Goal: Task Accomplishment & Management: Complete application form

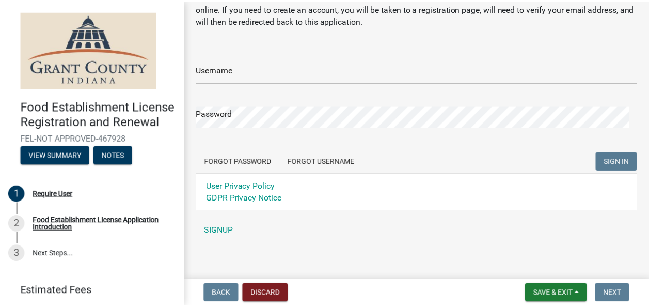
scroll to position [57, 0]
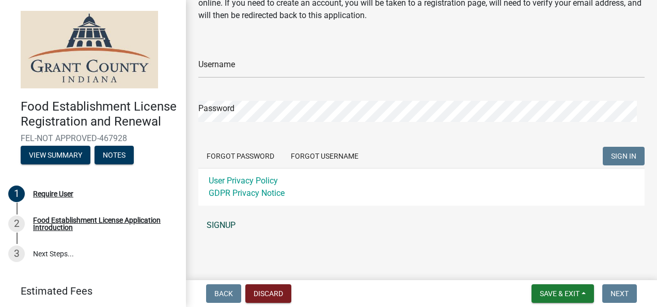
click at [218, 225] on link "SIGNUP" at bounding box center [421, 225] width 446 height 21
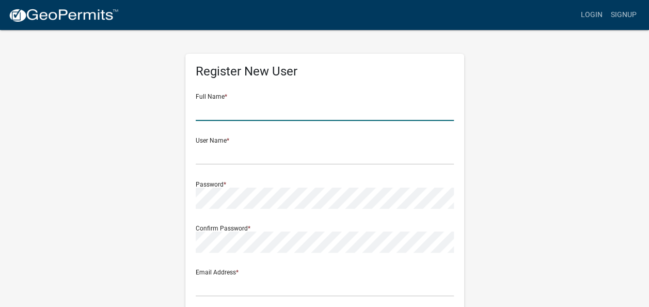
click at [252, 111] on input "text" at bounding box center [325, 110] width 258 height 21
type input "[PERSON_NAME]"
type input "[EMAIL_ADDRESS][DOMAIN_NAME]"
type input "[STREET_ADDRESS][US_STATE]"
type input "[PERSON_NAME]"
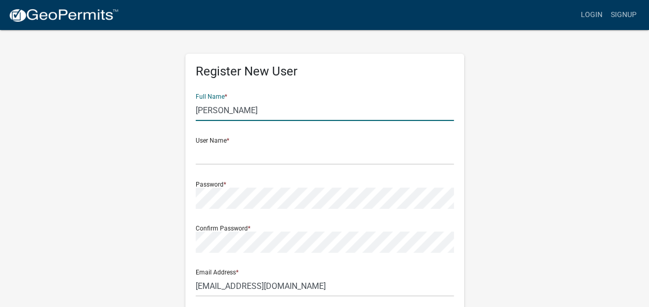
type input "[US_STATE]"
type input "46957"
type input "7656616360"
drag, startPoint x: 230, startPoint y: 106, endPoint x: 163, endPoint y: 94, distance: 68.2
click at [163, 94] on div "Register New User Full Name * [PERSON_NAME] User Name * Password * Confirm Pass…" at bounding box center [324, 305] width 588 height 552
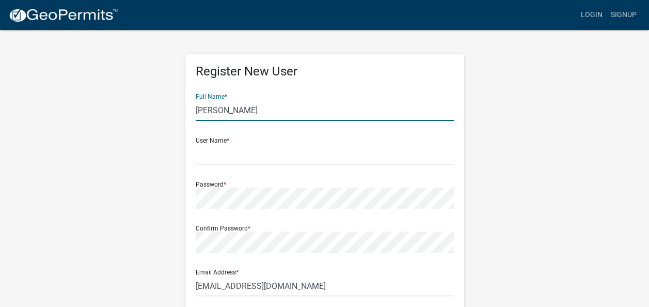
type input "[PERSON_NAME]"
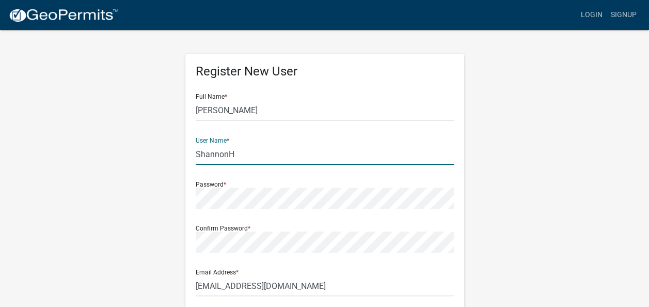
type input "ShannonH"
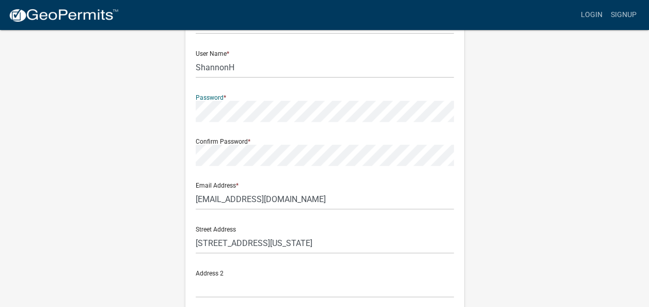
scroll to position [103, 0]
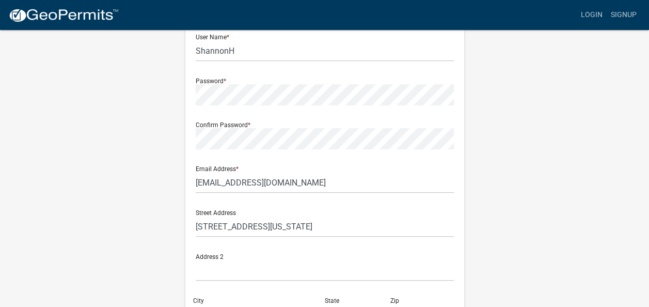
click at [225, 79] on div "Password *" at bounding box center [325, 88] width 258 height 36
click at [220, 79] on div "Password *" at bounding box center [325, 88] width 258 height 36
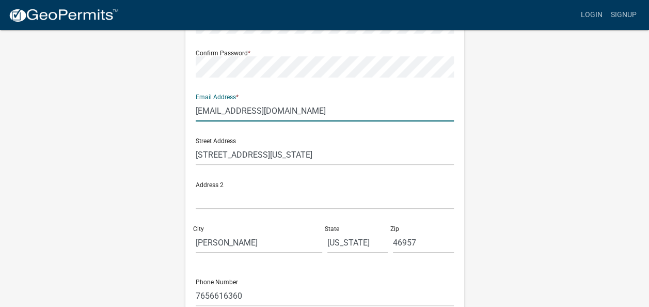
scroll to position [171, 0]
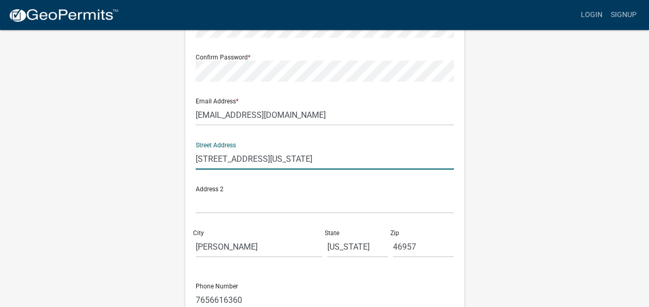
drag, startPoint x: 334, startPoint y: 151, endPoint x: 156, endPoint y: 150, distance: 178.6
click at [156, 150] on div "Register New User Full Name * Shannon Holter User Name * ShannonH Password * Co…" at bounding box center [324, 134] width 588 height 552
type input "9202 E 1125 S"
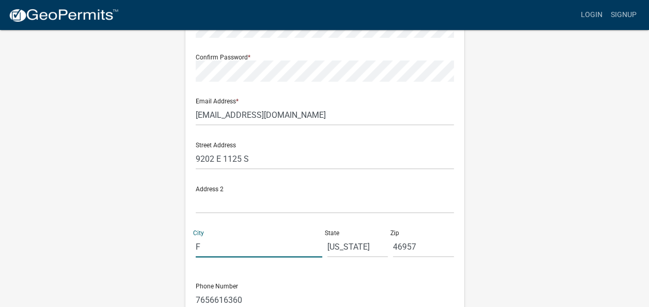
type input "Fairmount"
type input "46928"
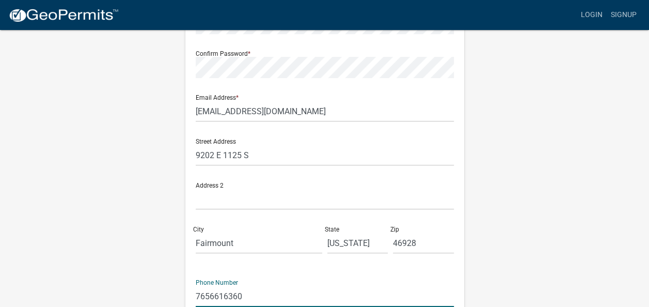
click at [604, 200] on div "Register New User Full Name * Shannon Holter User Name * ShannonH Password * Co…" at bounding box center [324, 130] width 588 height 552
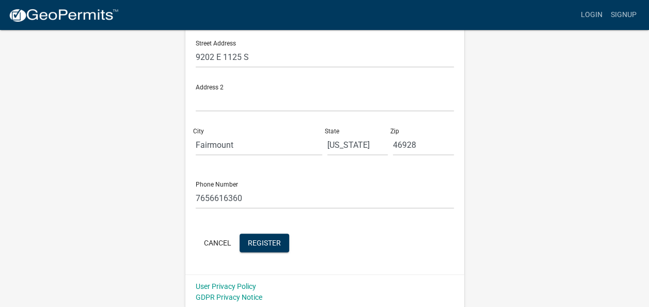
scroll to position [274, 0]
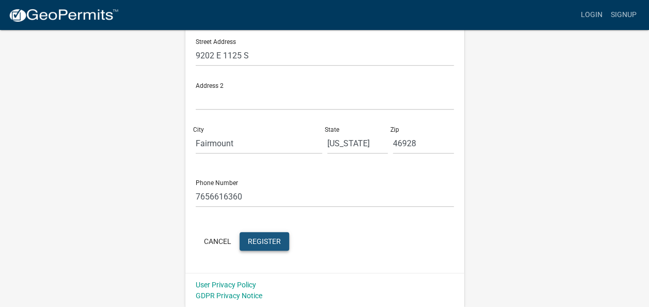
click at [256, 239] on span "Register" at bounding box center [264, 240] width 33 height 8
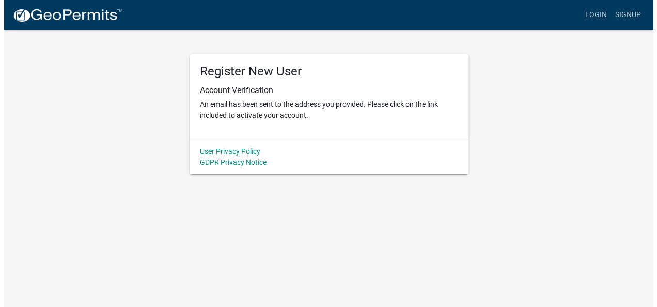
scroll to position [0, 0]
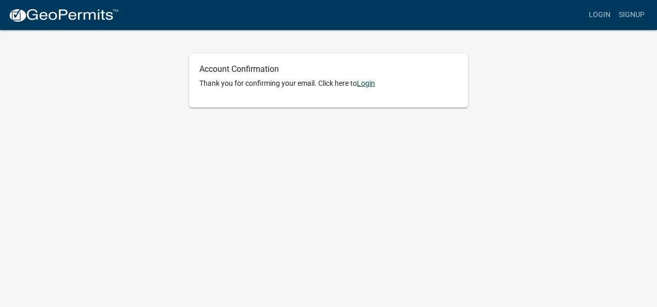
click at [371, 83] on link "Login" at bounding box center [366, 83] width 18 height 8
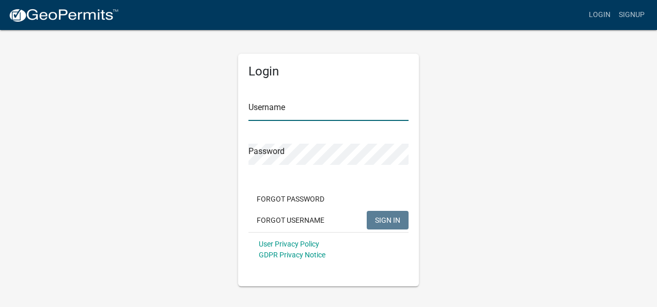
type input "ShannonH"
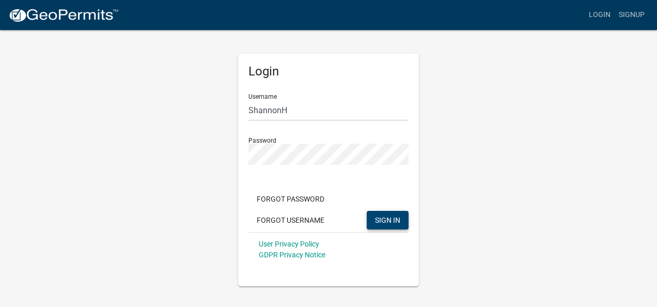
click at [381, 212] on button "SIGN IN" at bounding box center [387, 220] width 42 height 19
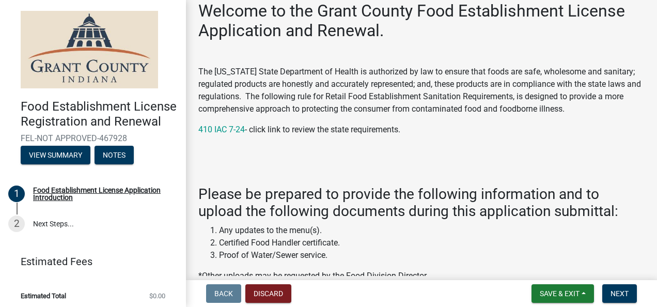
scroll to position [103, 0]
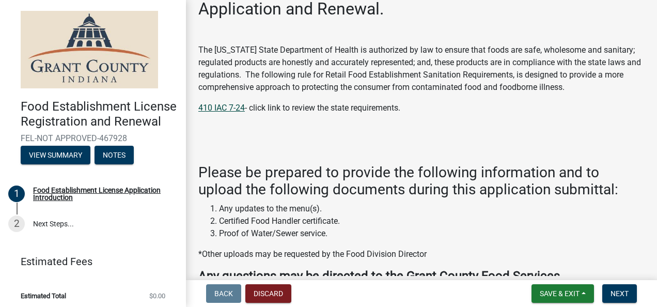
click at [215, 105] on link "410 IAC 7-24" at bounding box center [221, 108] width 46 height 10
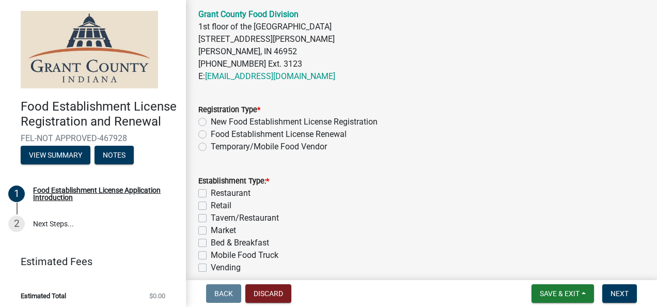
scroll to position [413, 0]
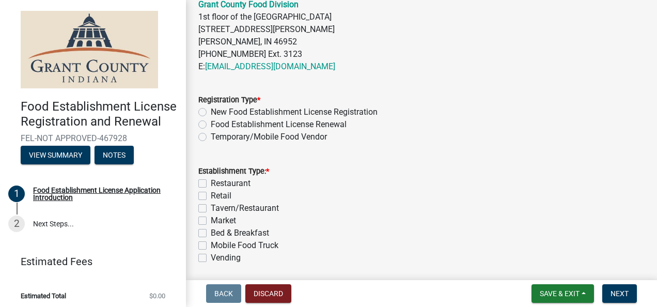
click at [211, 113] on label "New Food Establishment License Registration" at bounding box center [294, 112] width 167 height 12
click at [211, 113] on input "New Food Establishment License Registration" at bounding box center [214, 109] width 7 height 7
radio input "true"
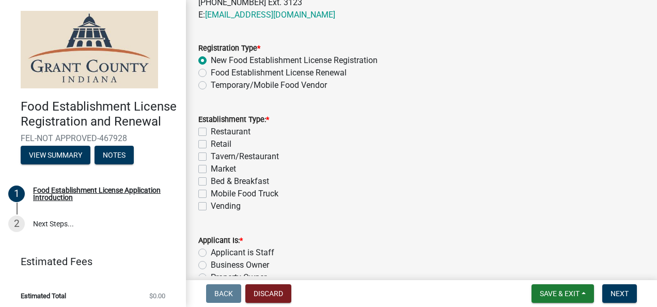
click at [211, 131] on label "Restaurant" at bounding box center [231, 131] width 40 height 12
click at [211, 131] on input "Restaurant" at bounding box center [214, 128] width 7 height 7
checkbox input "true"
checkbox input "false"
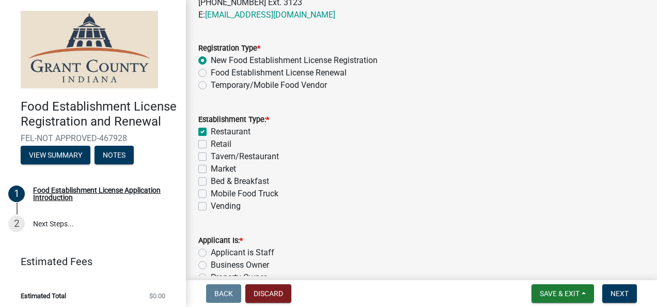
checkbox input "false"
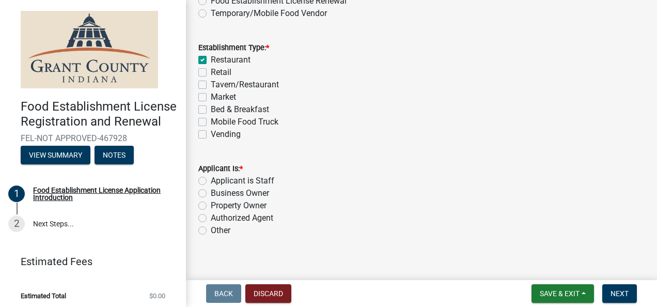
scroll to position [546, 0]
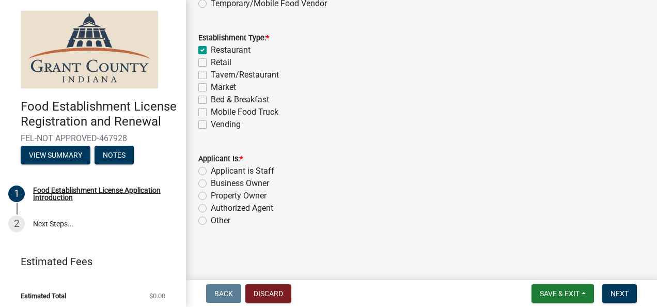
click at [211, 182] on label "Business Owner" at bounding box center [240, 183] width 58 height 12
click at [211, 182] on input "Business Owner" at bounding box center [214, 180] width 7 height 7
radio input "true"
click at [617, 294] on span "Next" at bounding box center [619, 293] width 18 height 8
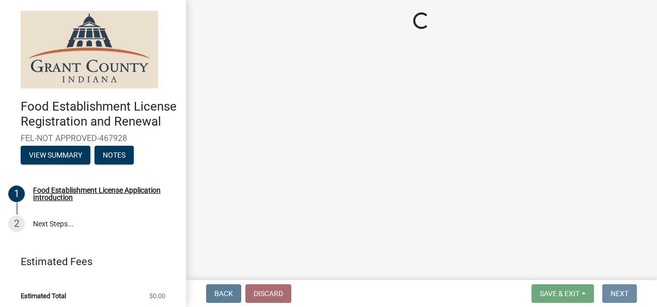
scroll to position [0, 0]
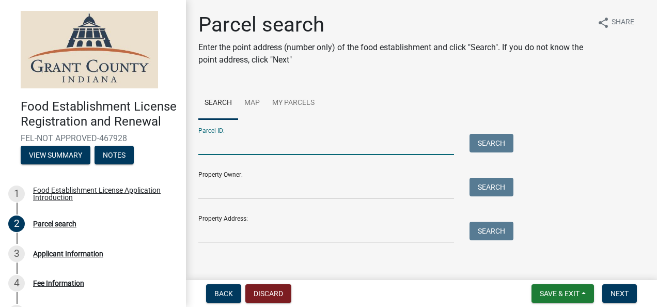
click at [220, 143] on input "Parcel ID:" at bounding box center [325, 144] width 255 height 21
type input "717"
click at [477, 145] on button "Search" at bounding box center [491, 143] width 44 height 19
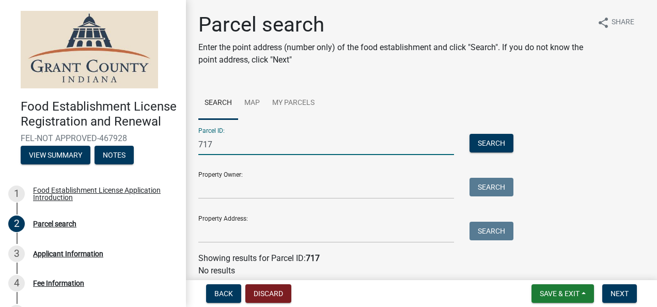
drag, startPoint x: 226, startPoint y: 138, endPoint x: 189, endPoint y: 138, distance: 36.6
click at [189, 138] on div "Parcel search Enter the point address (number only) of the food establishment a…" at bounding box center [421, 149] width 471 height 274
click at [568, 105] on ul "Search Map My Parcels" at bounding box center [421, 103] width 446 height 33
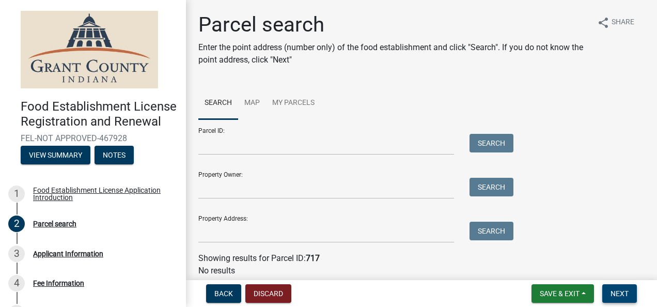
click at [617, 297] on span "Next" at bounding box center [619, 293] width 18 height 8
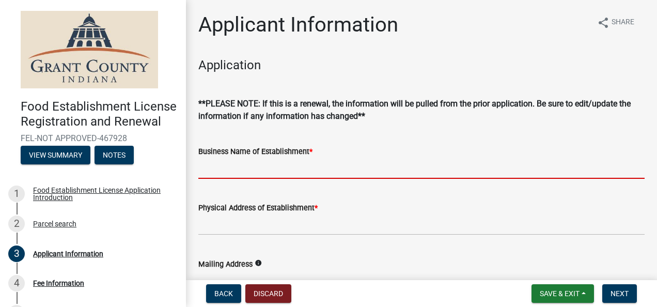
click at [274, 164] on input "Business Name of Establishment *" at bounding box center [421, 167] width 446 height 21
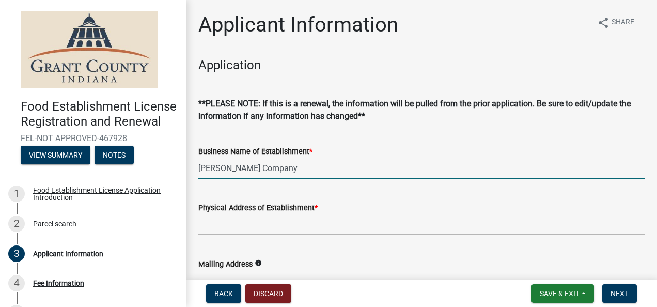
type input "Matthews Brownie Company"
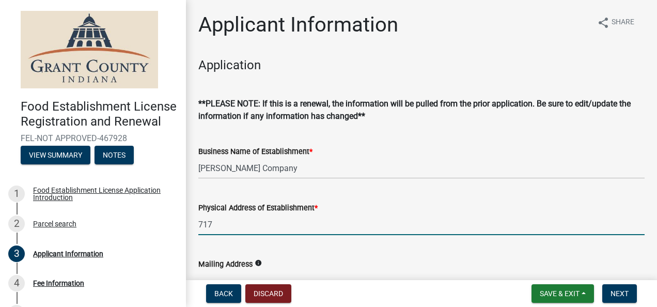
type input "717 S Massachusetts Ave"
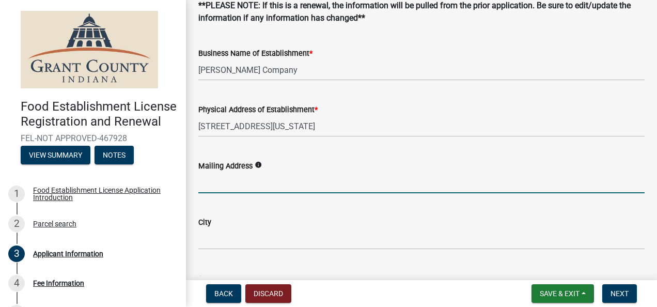
scroll to position [67, 0]
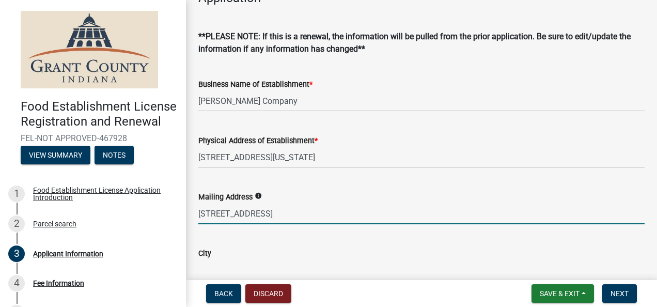
type input "9202 E 1125 S, Fairmount, IN 46928"
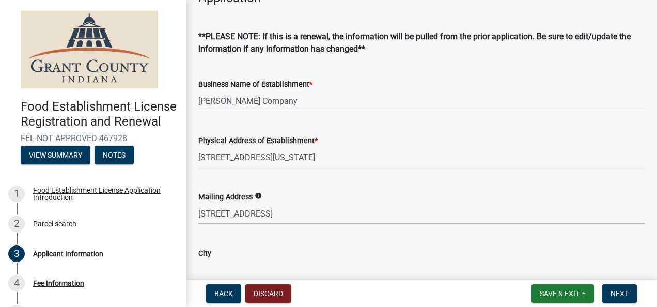
scroll to position [71, 0]
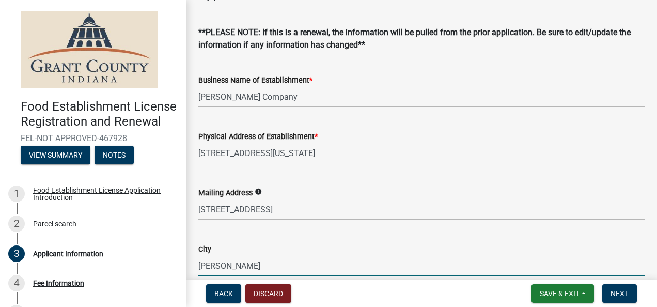
type input "Matthews"
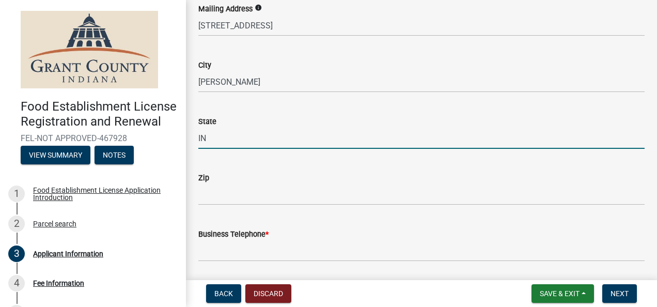
type input "IN"
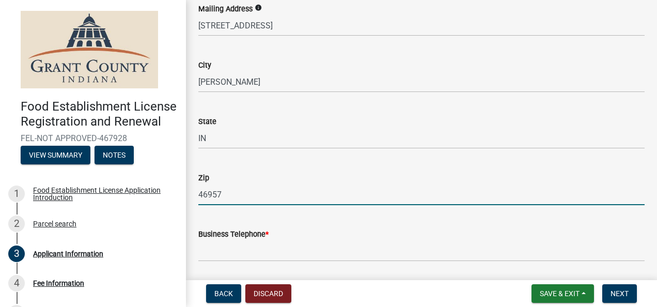
type input "46957"
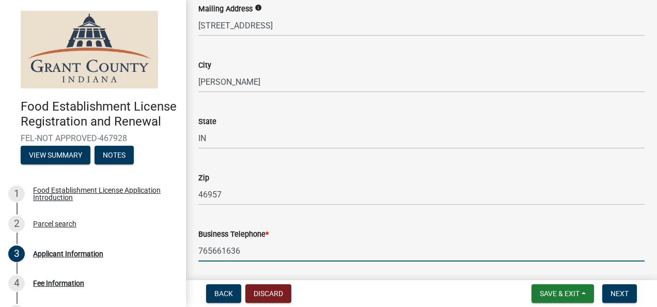
type input "7656616360"
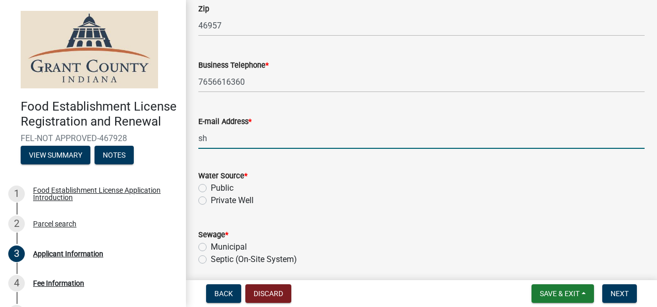
type input "shcook@live.com"
type input "(765) 661-6360"
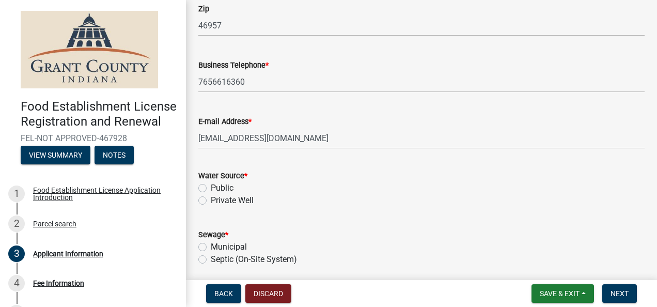
click at [211, 198] on label "Private Well" at bounding box center [232, 200] width 43 height 12
click at [211, 198] on input "Private Well" at bounding box center [214, 197] width 7 height 7
radio input "true"
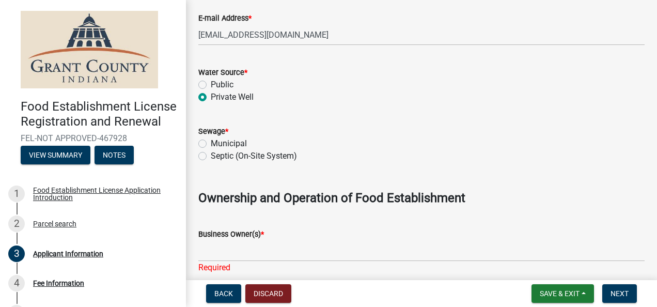
scroll to position [579, 0]
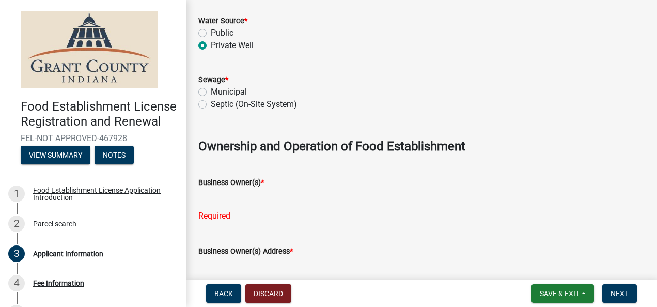
click at [211, 90] on label "Municipal" at bounding box center [229, 92] width 36 height 12
click at [211, 90] on input "Municipal" at bounding box center [214, 89] width 7 height 7
radio input "true"
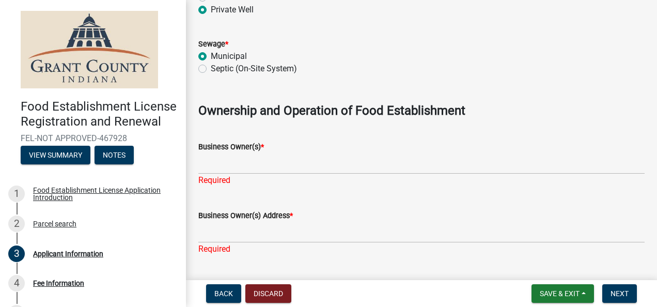
scroll to position [630, 0]
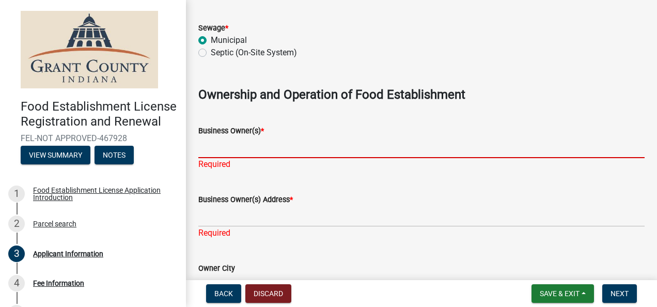
click at [231, 149] on input "Business Owner(s) *" at bounding box center [421, 147] width 446 height 21
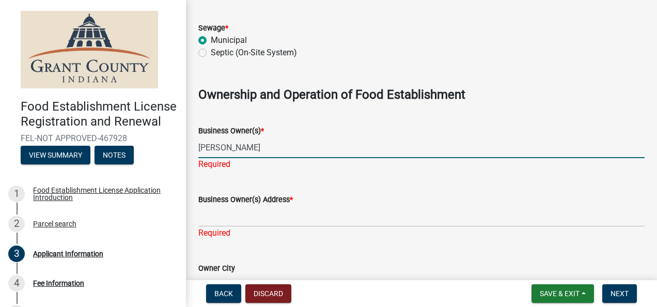
type input "Shannon Holter"
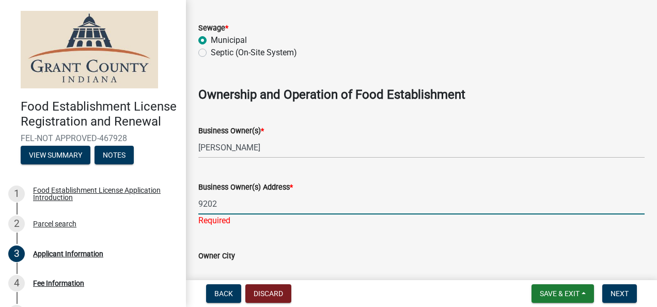
type input "9202 E 1125 S"
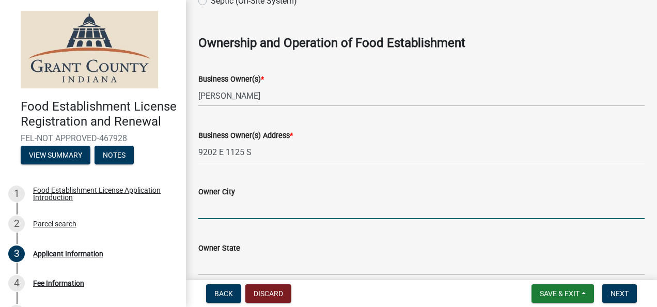
scroll to position [733, 0]
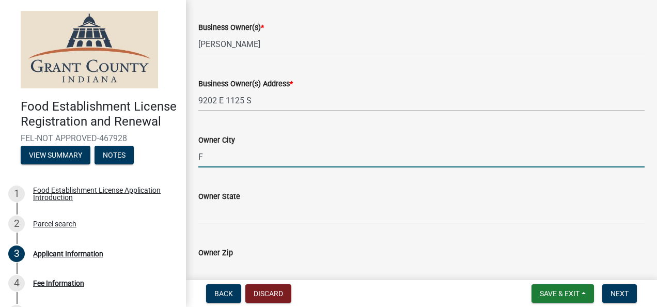
type input "Fairmount"
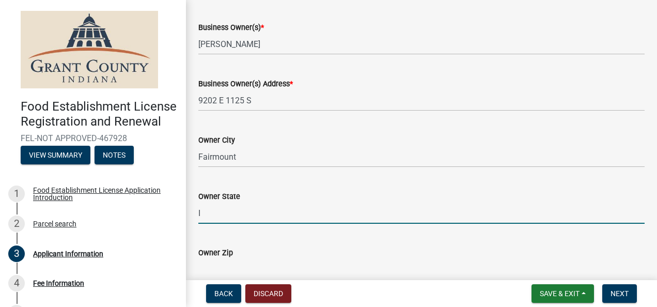
scroll to position [738, 0]
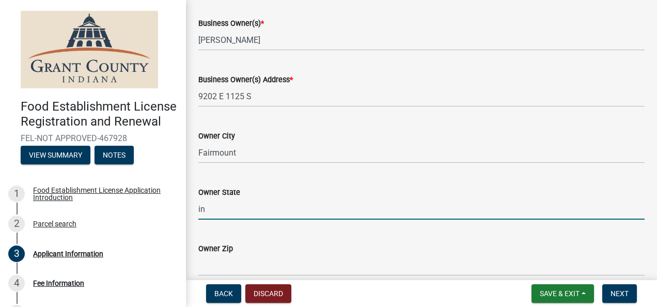
type input "i"
type input "IN"
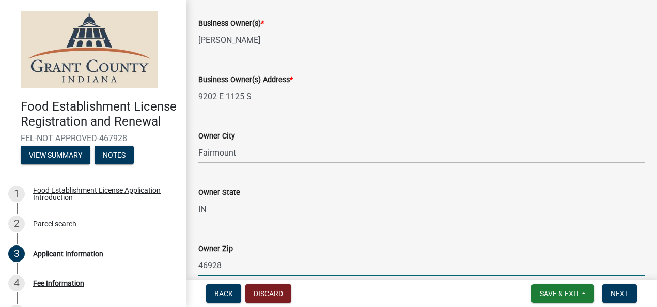
type input "46928"
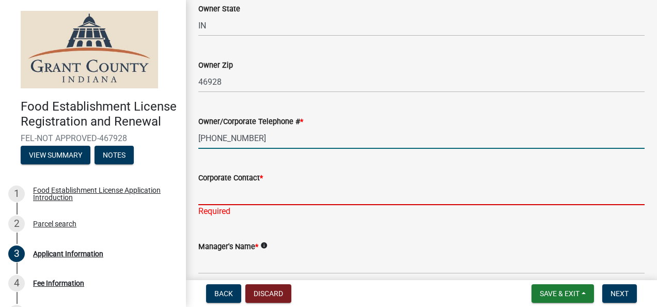
click at [239, 194] on input "Corporate Contact *" at bounding box center [421, 194] width 446 height 21
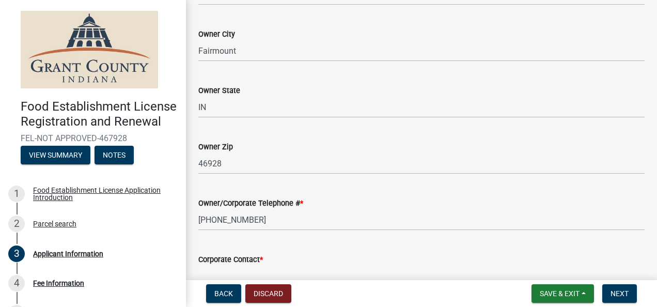
scroll to position [869, 0]
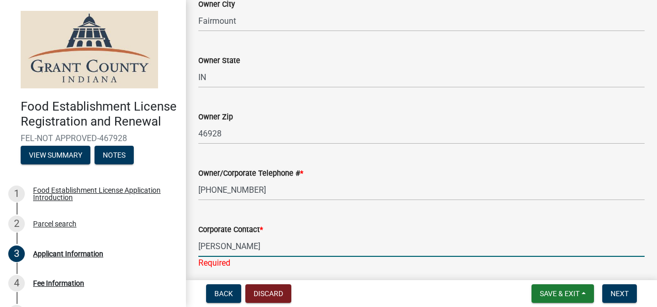
type input "Shannon Holter"
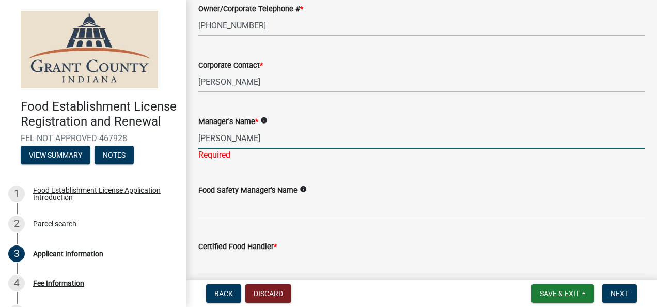
type input "Shannon Holter"
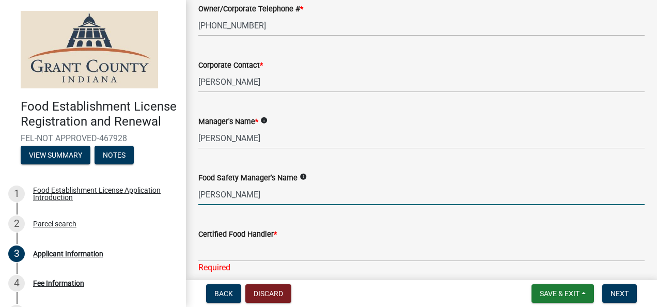
type input "Shannon Holter"
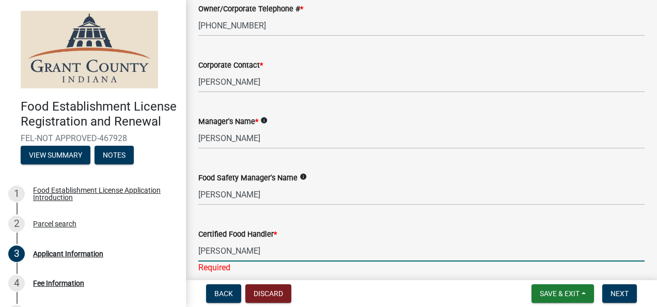
type input "Shannon Holter"
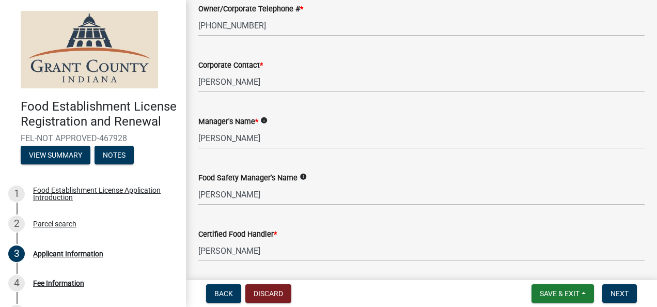
scroll to position [1193, 0]
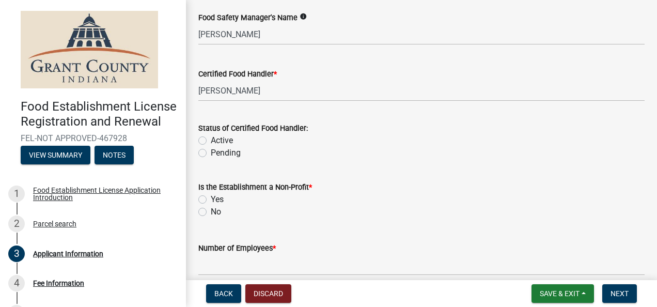
click at [202, 137] on div "Active" at bounding box center [421, 140] width 446 height 12
click at [211, 140] on label "Active" at bounding box center [222, 140] width 22 height 12
click at [211, 140] on input "Active" at bounding box center [214, 137] width 7 height 7
radio input "true"
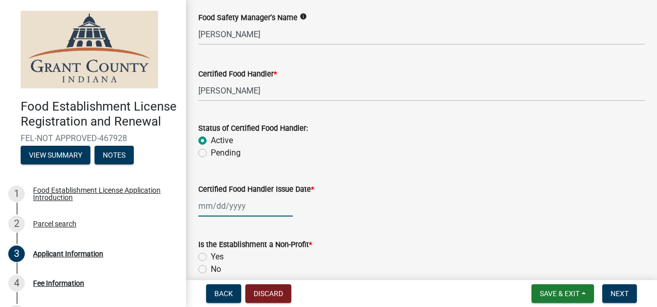
click at [255, 203] on div at bounding box center [245, 205] width 94 height 21
select select "8"
select select "2025"
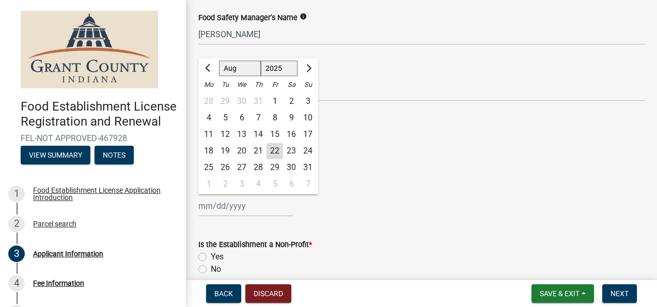
click at [414, 129] on div "Status of Certified Food Handler:" at bounding box center [421, 128] width 446 height 12
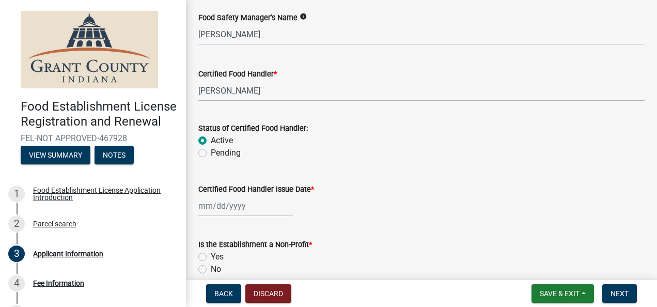
click at [244, 198] on div at bounding box center [245, 205] width 94 height 21
select select "8"
select select "2025"
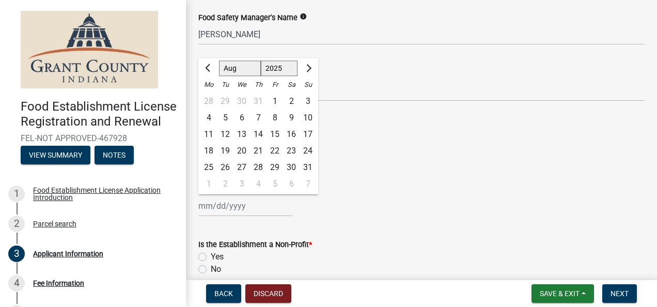
click at [374, 181] on div "Certified Food Handler Issue Date * Jan Feb Mar Apr May Jun Jul Aug Sep Oct Nov…" at bounding box center [421, 192] width 446 height 48
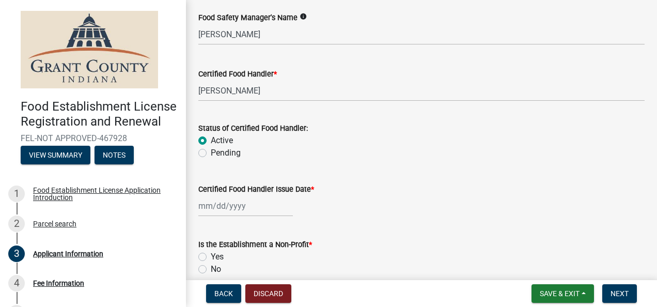
click at [257, 205] on div at bounding box center [245, 205] width 94 height 21
select select "8"
select select "2025"
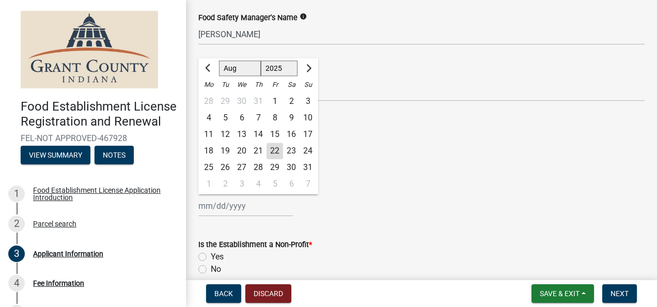
click at [236, 73] on select "Jan Feb Mar Apr May Jun Jul Aug Sep Oct Nov Dec" at bounding box center [240, 68] width 42 height 15
select select "4"
click at [219, 61] on select "Jan Feb Mar Apr May Jun Jul Aug Sep Oct Nov Dec" at bounding box center [240, 68] width 42 height 15
click at [279, 70] on select "1525 1526 1527 1528 1529 1530 1531 1532 1533 1534 1535 1536 1537 1538 1539 1540…" at bounding box center [279, 68] width 37 height 15
select select "2024"
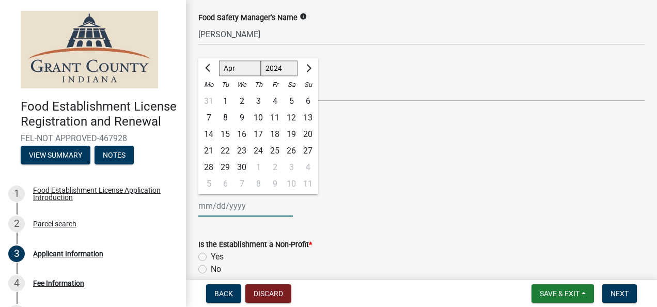
click at [261, 61] on select "1525 1526 1527 1528 1529 1530 1531 1532 1533 1534 1535 1536 1537 1538 1539 1540…" at bounding box center [279, 68] width 37 height 15
click at [210, 164] on div "29" at bounding box center [208, 167] width 17 height 17
type input "04/29/2024"
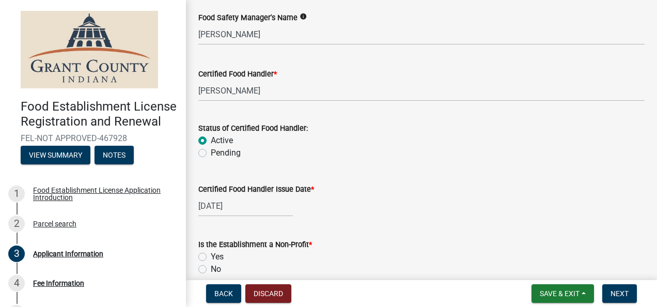
click at [470, 180] on div "Certified Food Handler Issue Date * 04/29/2024" at bounding box center [421, 192] width 446 height 48
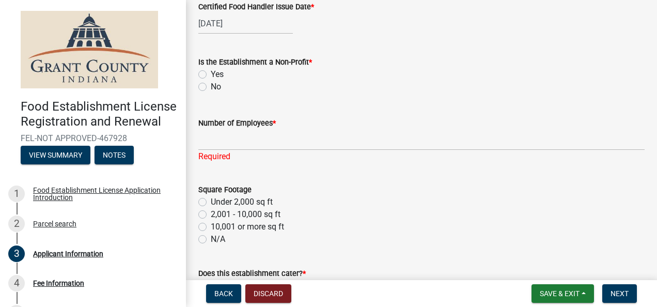
scroll to position [1400, 0]
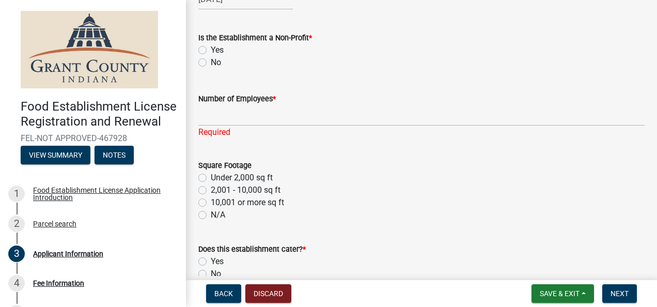
click at [211, 64] on label "No" at bounding box center [216, 62] width 10 height 12
click at [211, 63] on input "No" at bounding box center [214, 59] width 7 height 7
radio input "true"
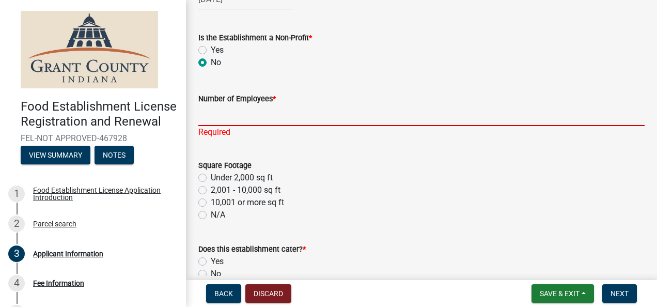
click at [226, 117] on input "Number of Employees *" at bounding box center [421, 115] width 446 height 21
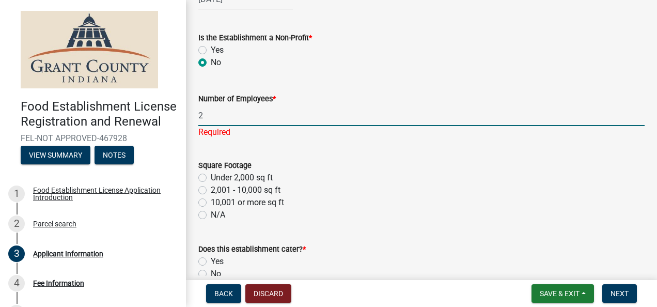
scroll to position [1451, 0]
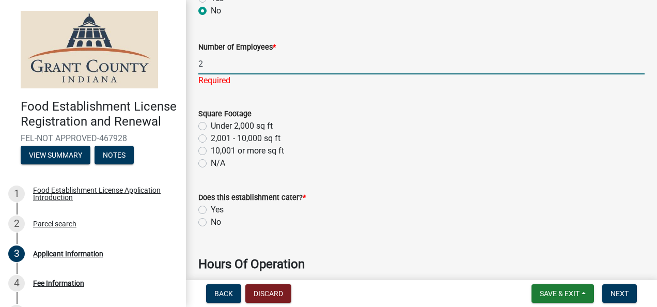
type input "2"
click at [305, 99] on form "Square Footage Under 2,000 sq ft 2,001 - 10,000 sq ft 10,001 or more sq ft N/A" at bounding box center [421, 132] width 446 height 74
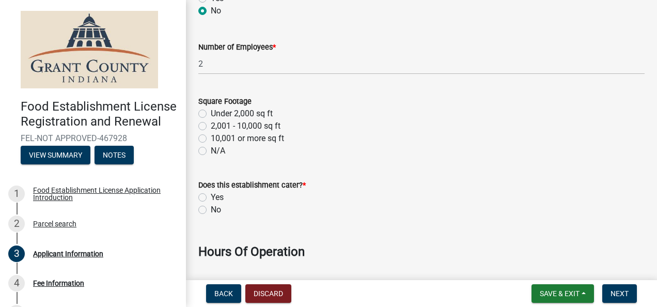
click at [211, 126] on label "2,001 - 10,000 sq ft" at bounding box center [246, 126] width 70 height 12
click at [211, 126] on input "2,001 - 10,000 sq ft" at bounding box center [214, 123] width 7 height 7
radio input "true"
click at [211, 113] on label "Under 2,000 sq ft" at bounding box center [242, 113] width 62 height 12
click at [211, 113] on input "Under 2,000 sq ft" at bounding box center [214, 110] width 7 height 7
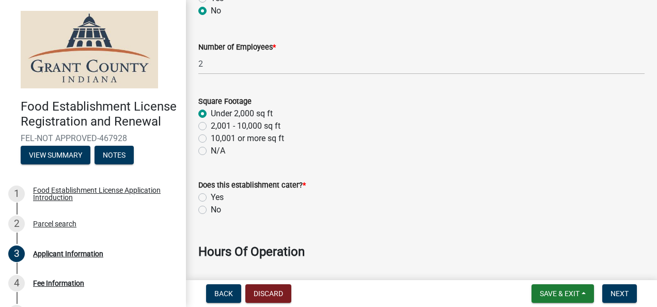
radio input "true"
click at [404, 137] on div "10,001 or more sq ft" at bounding box center [421, 138] width 446 height 12
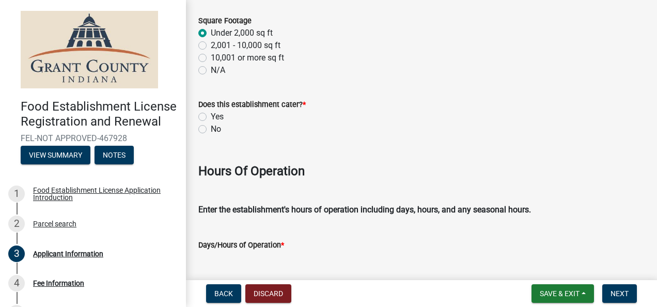
scroll to position [1555, 0]
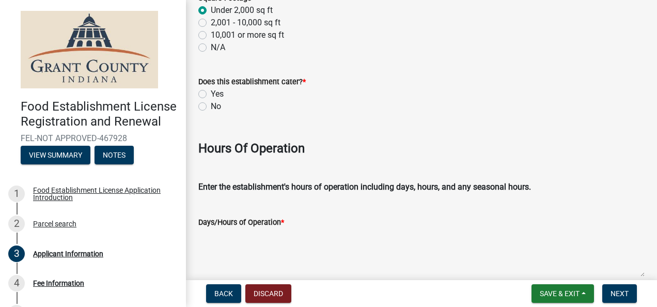
click at [211, 105] on label "No" at bounding box center [216, 106] width 10 height 12
click at [211, 105] on input "No" at bounding box center [214, 103] width 7 height 7
radio input "true"
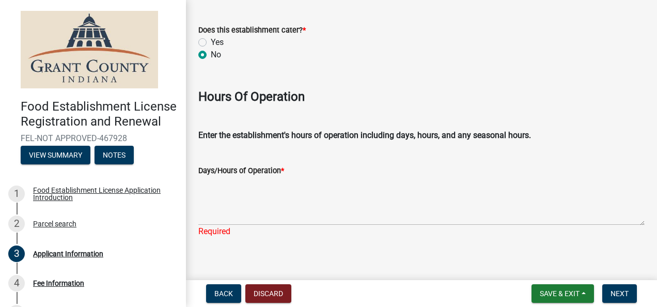
scroll to position [1616, 0]
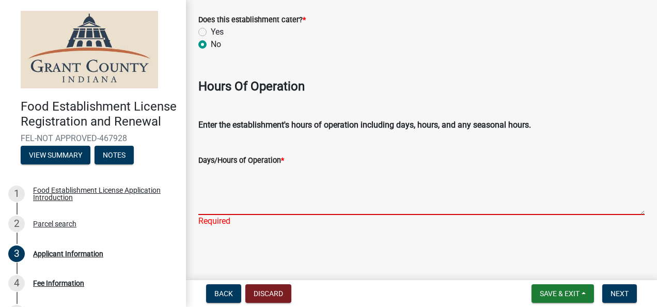
click at [220, 193] on textarea "Days/Hours of Operation *" at bounding box center [421, 190] width 446 height 49
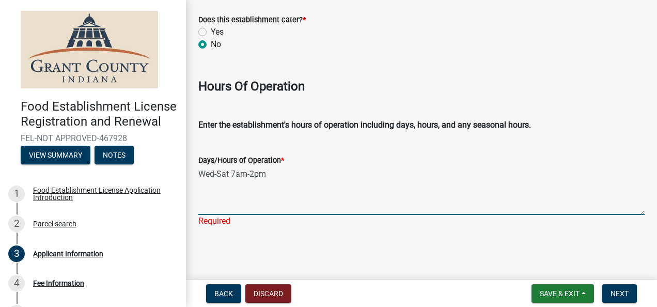
type textarea "Wed-Sat 7am-2pm"
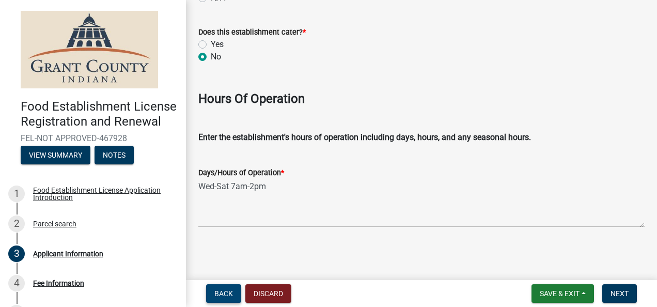
scroll to position [1604, 0]
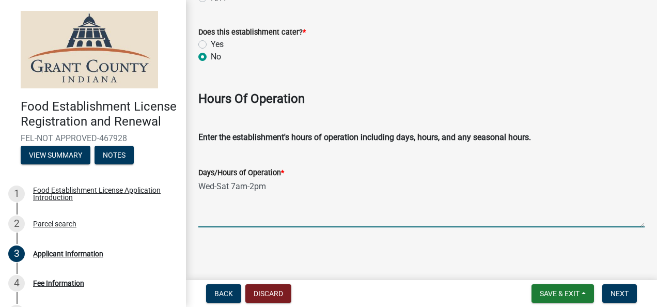
click at [335, 189] on textarea "Wed-Sat 7am-2pm" at bounding box center [421, 203] width 446 height 49
type textarea "Wed-Sat 7am-2pm. Closed all national holidays."
click at [626, 288] on button "Next" at bounding box center [619, 293] width 35 height 19
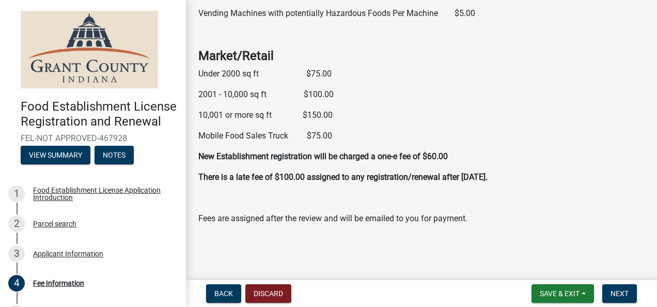
scroll to position [233, 0]
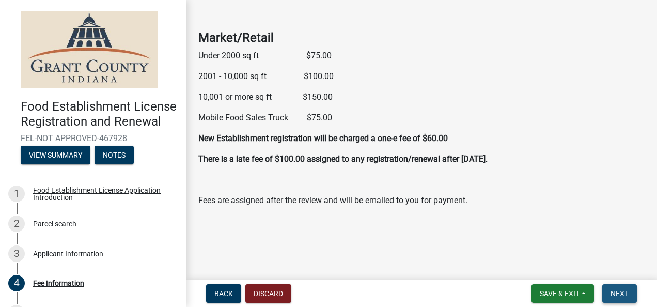
click at [621, 291] on span "Next" at bounding box center [619, 293] width 18 height 8
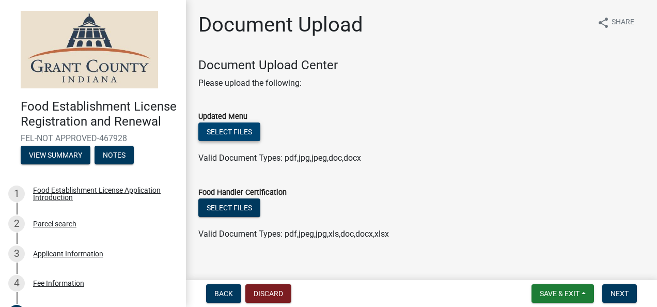
scroll to position [13, 0]
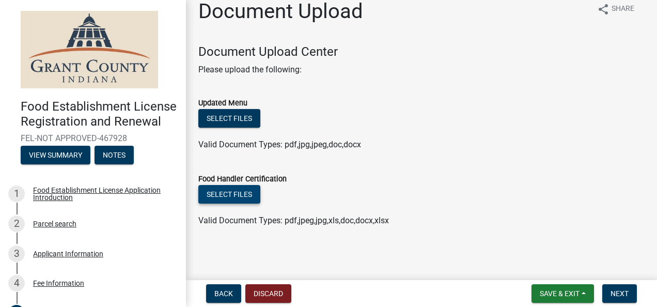
click at [236, 190] on button "Select files" at bounding box center [229, 194] width 62 height 19
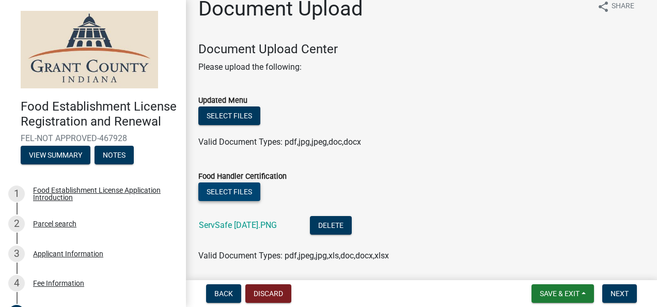
scroll to position [0, 0]
